Goal: Information Seeking & Learning: Learn about a topic

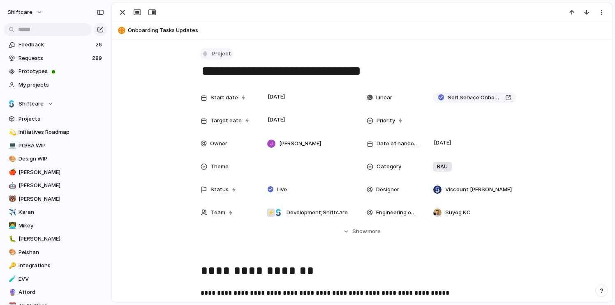
scroll to position [5, 0]
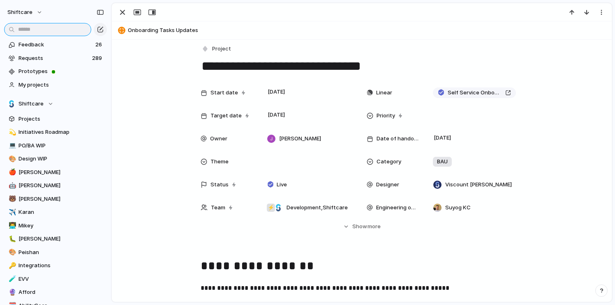
click at [49, 33] on input "text" at bounding box center [47, 29] width 87 height 13
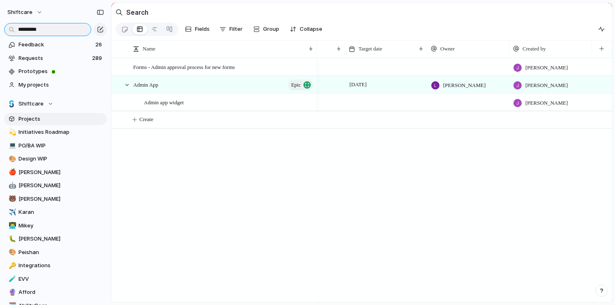
type input "*********"
click at [42, 118] on span "Projects" at bounding box center [61, 119] width 86 height 8
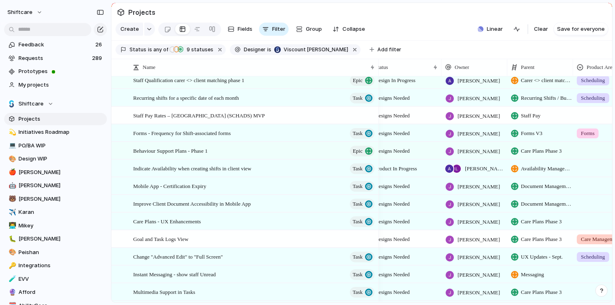
scroll to position [0, 76]
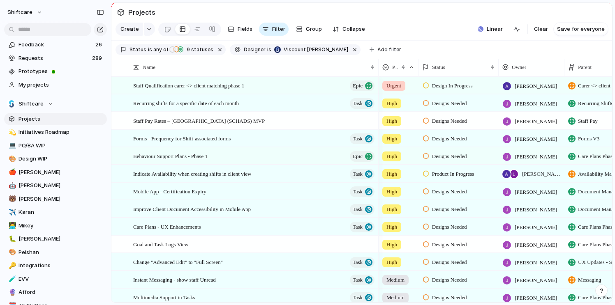
click at [444, 90] on span "Design In Progress" at bounding box center [452, 86] width 41 height 8
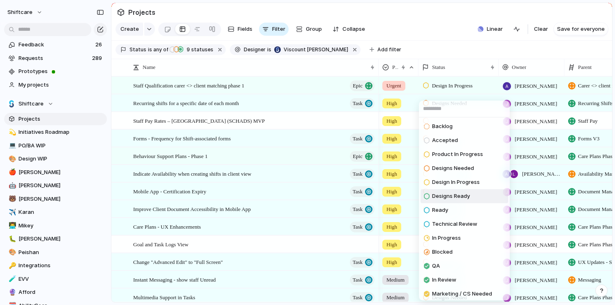
click at [462, 198] on span "Designs Ready" at bounding box center [451, 196] width 38 height 8
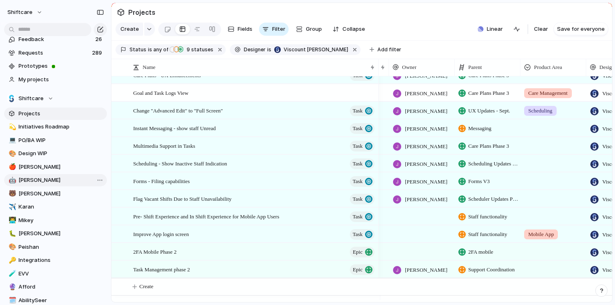
click at [31, 192] on span "[PERSON_NAME]" at bounding box center [61, 194] width 86 height 8
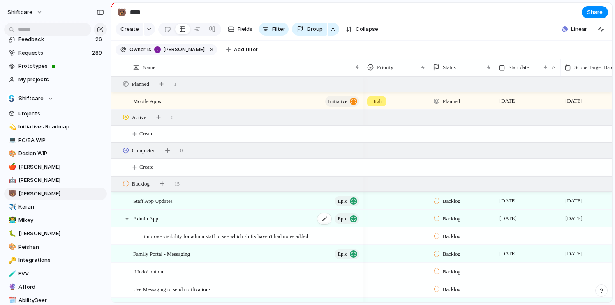
click at [201, 222] on div "Admin App Epic" at bounding box center [246, 218] width 227 height 17
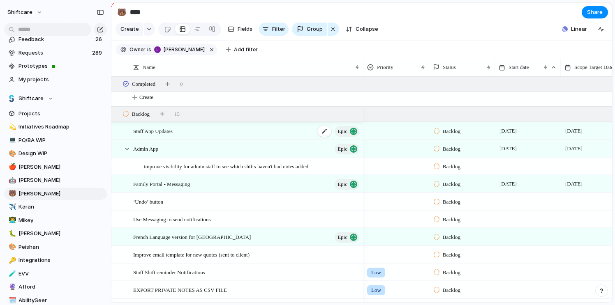
click at [224, 140] on div "Staff App Updates Epic" at bounding box center [246, 131] width 227 height 17
click at [192, 156] on div "Admin App Epic" at bounding box center [246, 149] width 227 height 17
click at [218, 171] on span "improve visibility for admin staff to see which shifts haven't had notes added" at bounding box center [226, 166] width 164 height 9
click at [44, 52] on span "Requests" at bounding box center [53, 53] width 71 height 8
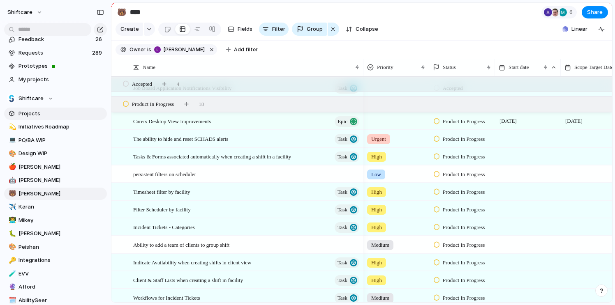
click at [39, 111] on span "Projects" at bounding box center [61, 114] width 86 height 8
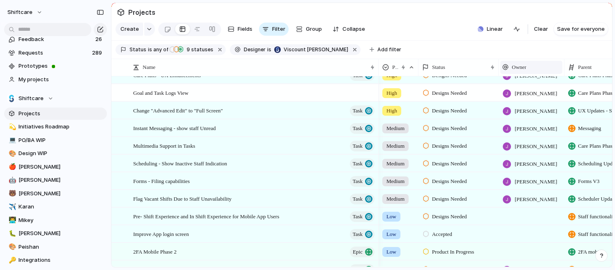
click at [535, 70] on div "Owner" at bounding box center [531, 67] width 58 height 8
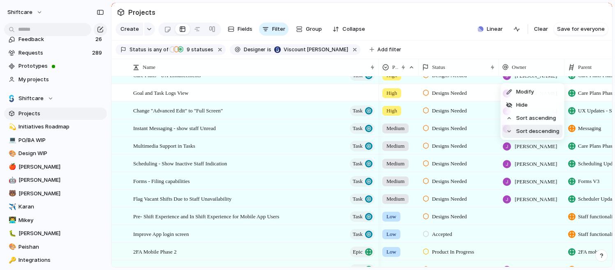
click at [541, 134] on span "Sort descending" at bounding box center [537, 131] width 43 height 8
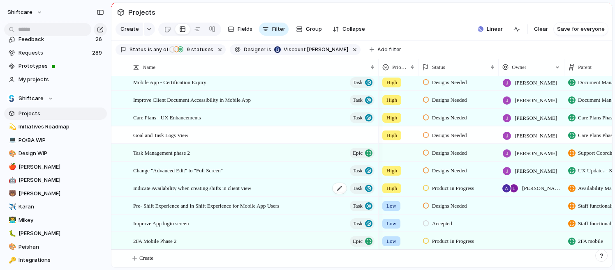
click at [283, 186] on div "Indicate Availability when creating shifts in client view Task" at bounding box center [254, 188] width 243 height 17
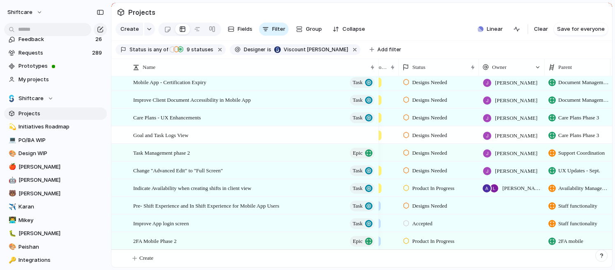
scroll to position [0, 31]
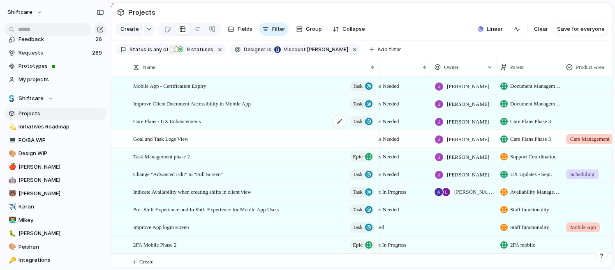
click at [199, 126] on span "Care Plans - UX Enhancements" at bounding box center [167, 120] width 68 height 9
click at [187, 108] on span "Improve Client Document Accessibility in Mobile App" at bounding box center [192, 103] width 118 height 9
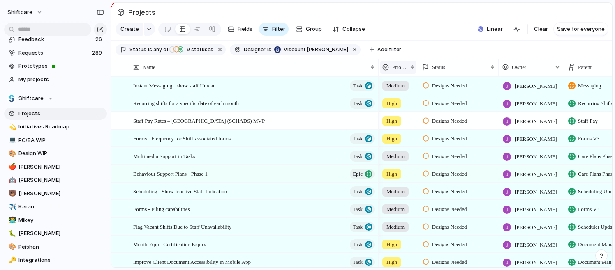
click at [396, 72] on span "Priority" at bounding box center [399, 67] width 15 height 8
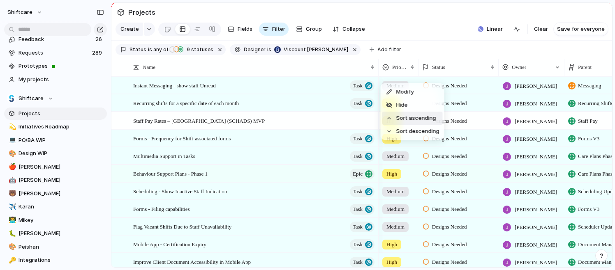
click at [414, 115] on span "Sort ascending" at bounding box center [416, 118] width 40 height 8
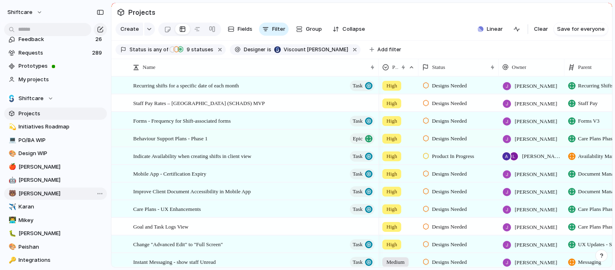
click at [51, 189] on link "🐻 [PERSON_NAME]" at bounding box center [55, 194] width 103 height 12
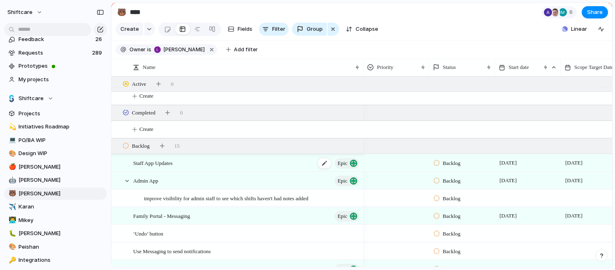
click at [189, 169] on div "Staff App Updates Epic" at bounding box center [246, 163] width 227 height 17
click at [194, 190] on div "Admin App Epic" at bounding box center [246, 181] width 227 height 17
click at [210, 200] on span "improve visibility for admin staff to see which shifts haven't had notes added" at bounding box center [226, 198] width 164 height 9
click at [214, 203] on span "improve visibility for admin staff to see which shifts haven't had notes added" at bounding box center [226, 198] width 164 height 9
click at [165, 186] on div "Admin App Epic" at bounding box center [246, 181] width 227 height 17
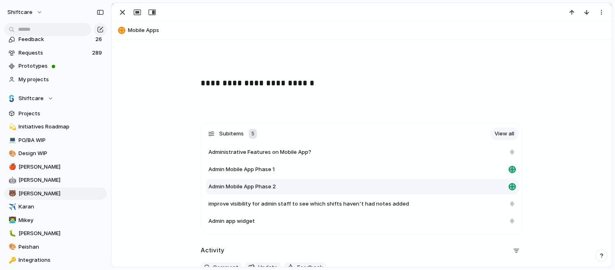
click at [255, 187] on span "Admin Mobile App Phase 2" at bounding box center [241, 187] width 67 height 8
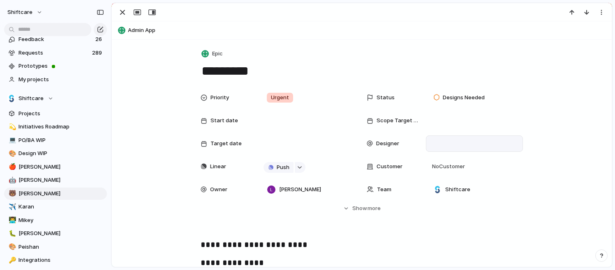
click at [433, 144] on div at bounding box center [475, 143] width 90 height 9
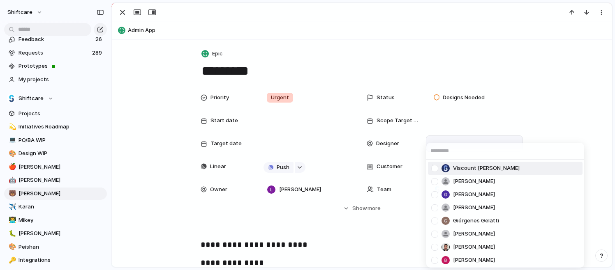
click at [467, 167] on span "Viscount [PERSON_NAME]" at bounding box center [486, 168] width 67 height 8
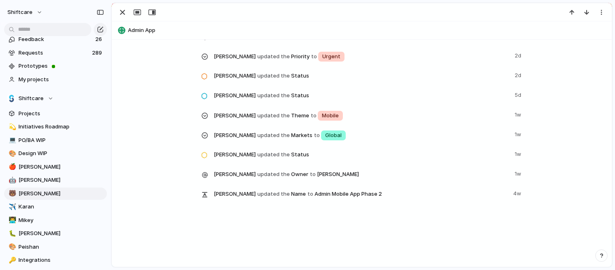
scroll to position [735, 0]
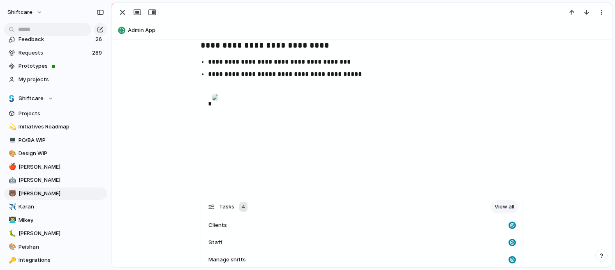
click at [218, 106] on div at bounding box center [215, 97] width 7 height 16
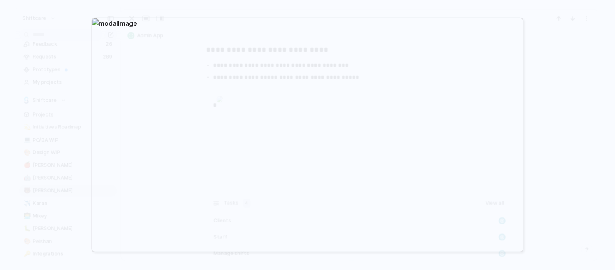
click at [286, 104] on div at bounding box center [307, 135] width 432 height 235
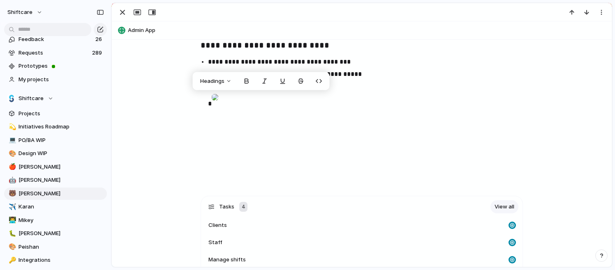
click at [218, 106] on div at bounding box center [215, 97] width 7 height 16
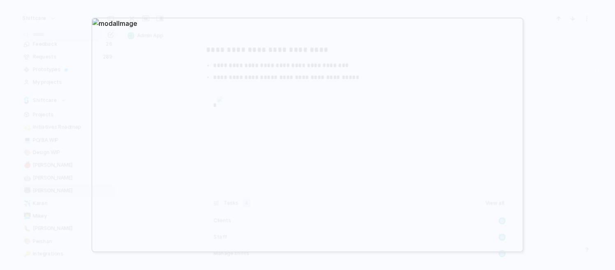
drag, startPoint x: 216, startPoint y: 81, endPoint x: 345, endPoint y: 106, distance: 130.9
click at [334, 109] on div at bounding box center [307, 135] width 432 height 235
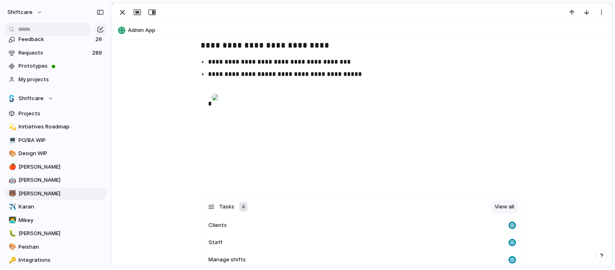
click at [218, 106] on div at bounding box center [215, 97] width 7 height 16
